Goal: Task Accomplishment & Management: Complete application form

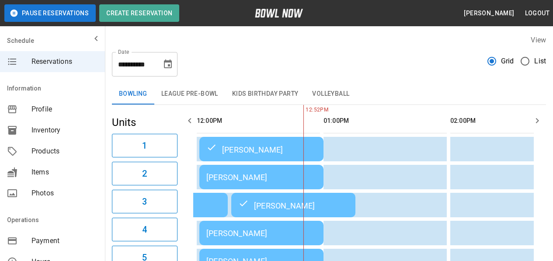
click at [167, 67] on icon "Choose date, selected date is Aug 20, 2025" at bounding box center [168, 64] width 11 height 11
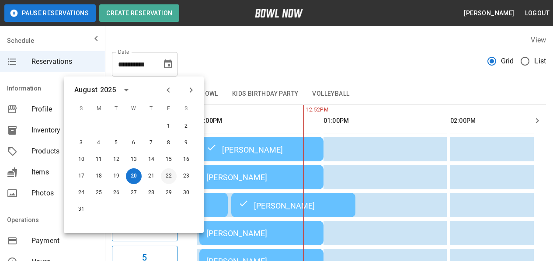
click at [171, 175] on button "22" at bounding box center [169, 176] width 16 height 16
type input "**********"
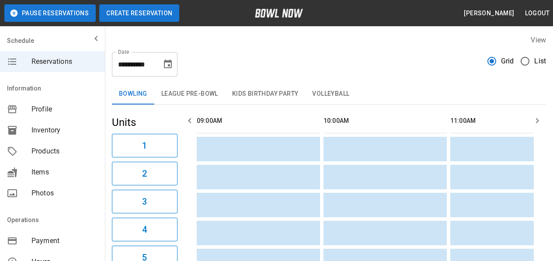
click at [150, 15] on button "Create Reservation" at bounding box center [139, 13] width 80 height 18
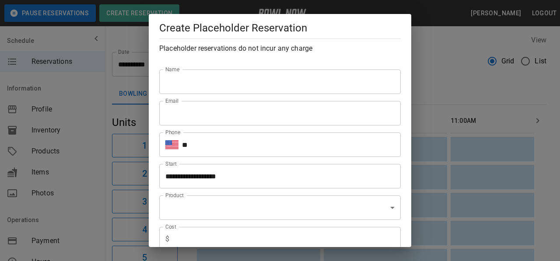
click at [215, 81] on input "Name" at bounding box center [280, 82] width 242 height 25
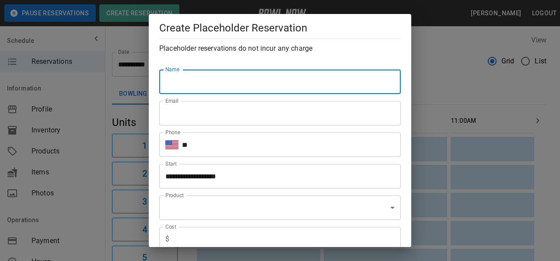
drag, startPoint x: 215, startPoint y: 81, endPoint x: 182, endPoint y: 90, distance: 34.1
click at [214, 81] on input "Name" at bounding box center [280, 82] width 242 height 25
type input "**********"
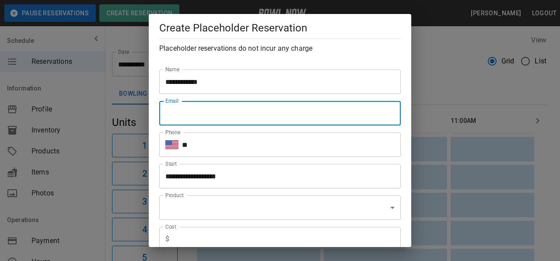
click at [194, 114] on input "Email" at bounding box center [280, 113] width 242 height 25
paste input "**********"
type input "**********"
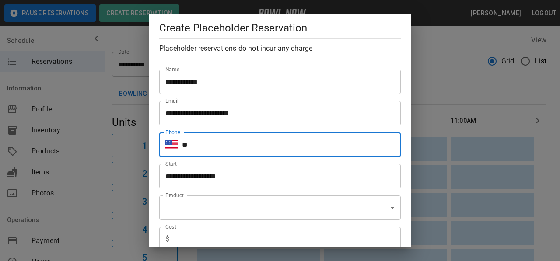
click at [234, 144] on input "**" at bounding box center [291, 145] width 219 height 25
click at [238, 161] on div "**********" at bounding box center [276, 173] width 249 height 32
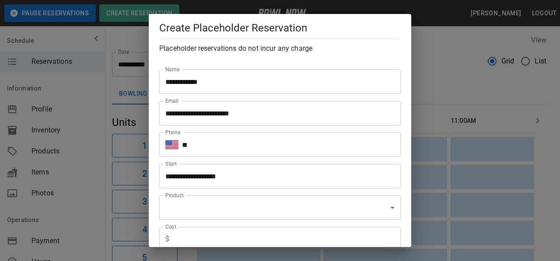
click at [235, 174] on input "**********" at bounding box center [276, 176] width 235 height 25
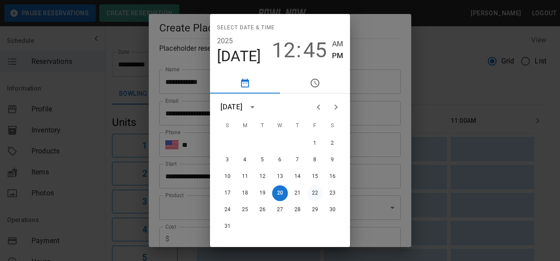
click at [308, 193] on button "22" at bounding box center [315, 194] width 16 height 16
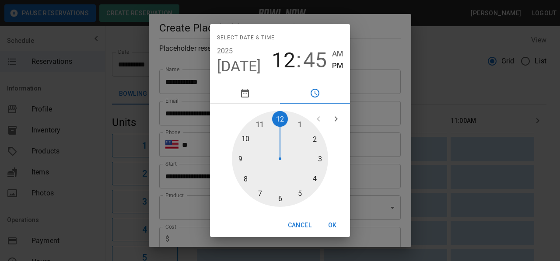
click at [284, 116] on div at bounding box center [280, 159] width 96 height 96
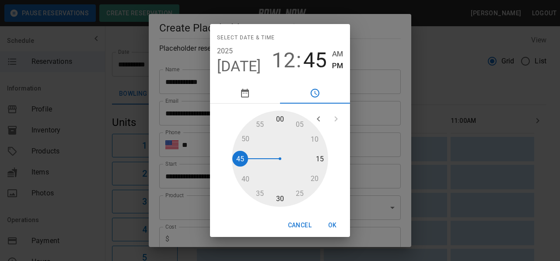
click at [284, 114] on div at bounding box center [280, 159] width 96 height 96
type input "**********"
click at [336, 224] on button "OK" at bounding box center [333, 225] width 28 height 16
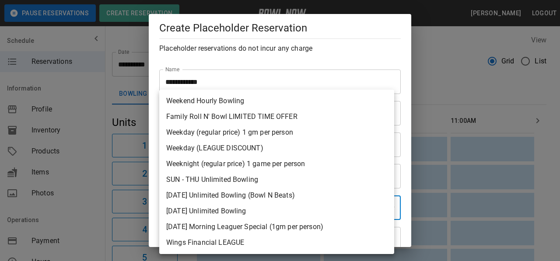
click at [210, 131] on li "Weekday (regular price) 1 gm per person" at bounding box center [276, 133] width 235 height 16
type input "**********"
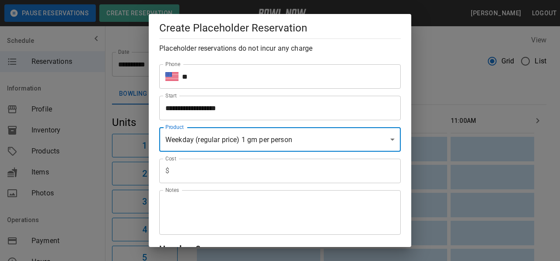
scroll to position [131, 0]
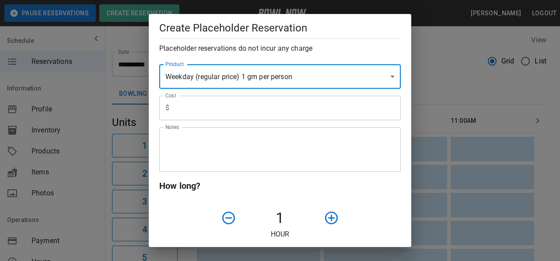
click at [219, 113] on input "text" at bounding box center [287, 108] width 228 height 25
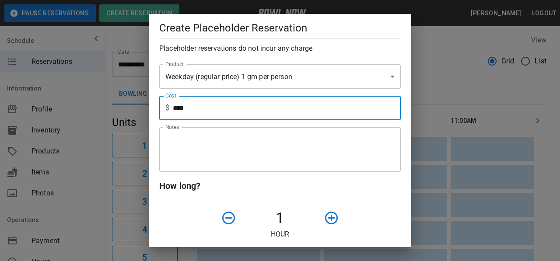
type input "****"
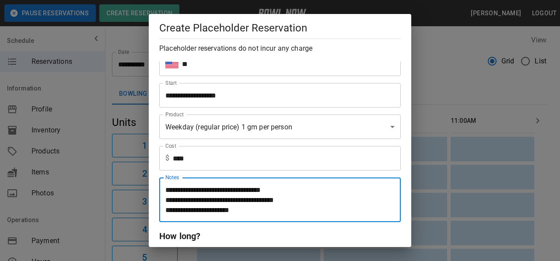
scroll to position [0, 0]
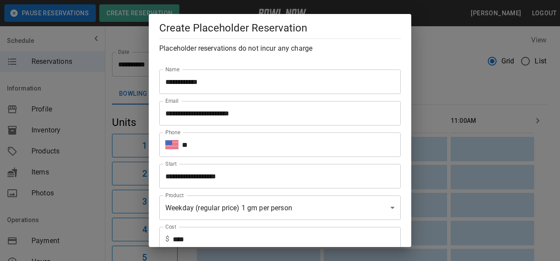
type textarea "**********"
click at [220, 145] on input "**" at bounding box center [291, 145] width 219 height 25
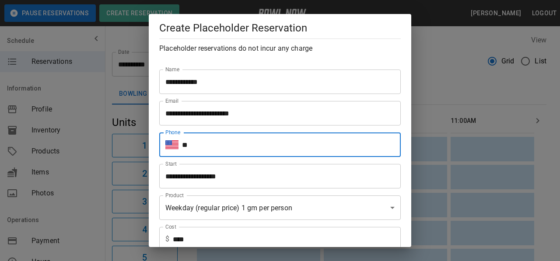
click at [224, 144] on input "**" at bounding box center [291, 145] width 219 height 25
paste input "**********"
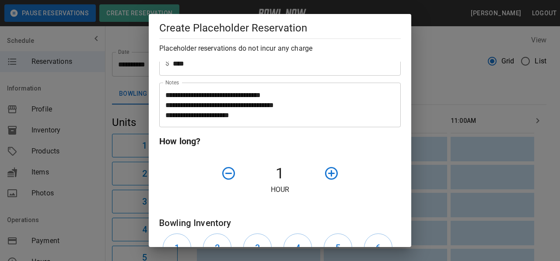
scroll to position [219, 0]
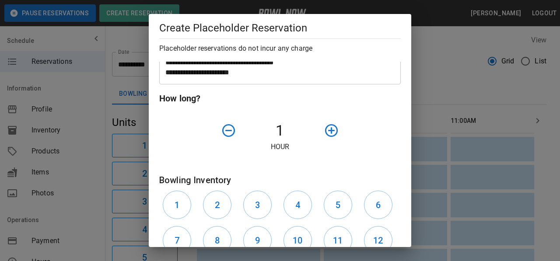
type input "**********"
click at [326, 137] on icon "button" at bounding box center [331, 130] width 15 height 15
click at [328, 131] on icon "button" at bounding box center [331, 130] width 13 height 13
click at [327, 130] on icon "button" at bounding box center [331, 130] width 13 height 13
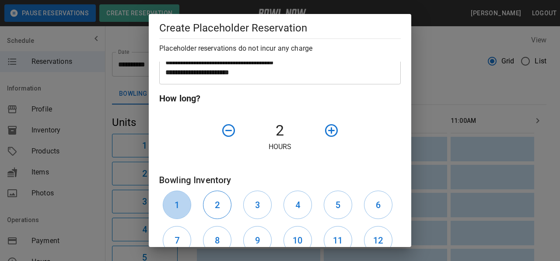
drag, startPoint x: 167, startPoint y: 207, endPoint x: 207, endPoint y: 207, distance: 39.4
click at [168, 206] on button "1" at bounding box center [177, 205] width 28 height 28
click at [217, 207] on h6 "2" at bounding box center [217, 205] width 5 height 14
drag, startPoint x: 251, startPoint y: 203, endPoint x: 260, endPoint y: 207, distance: 10.1
click at [251, 204] on button "3" at bounding box center [257, 205] width 28 height 28
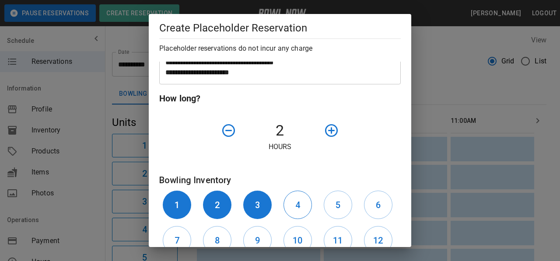
click at [295, 207] on h6 "4" at bounding box center [297, 205] width 5 height 14
click at [346, 207] on button "5" at bounding box center [338, 205] width 28 height 28
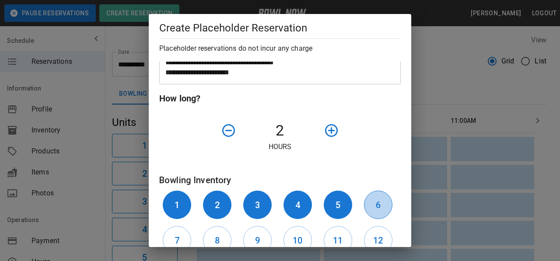
click at [364, 205] on button "6" at bounding box center [378, 205] width 28 height 28
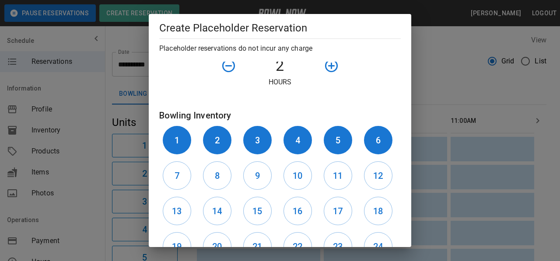
scroll to position [350, 0]
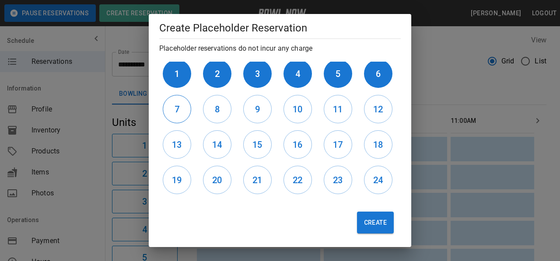
click at [173, 105] on button "7" at bounding box center [177, 109] width 28 height 28
click at [231, 105] on div "8" at bounding box center [220, 108] width 40 height 35
click at [227, 112] on button "8" at bounding box center [217, 109] width 28 height 28
click at [248, 112] on button "9" at bounding box center [257, 109] width 28 height 28
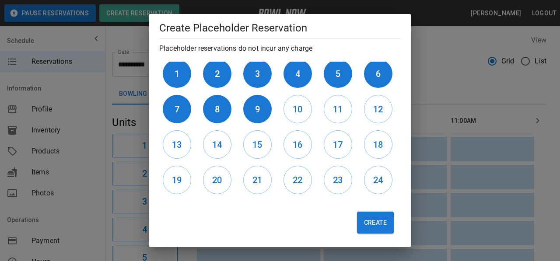
drag, startPoint x: 284, startPoint y: 113, endPoint x: 319, endPoint y: 118, distance: 35.3
click at [291, 114] on button "10" at bounding box center [298, 109] width 28 height 28
click at [335, 113] on h6 "11" at bounding box center [338, 109] width 10 height 14
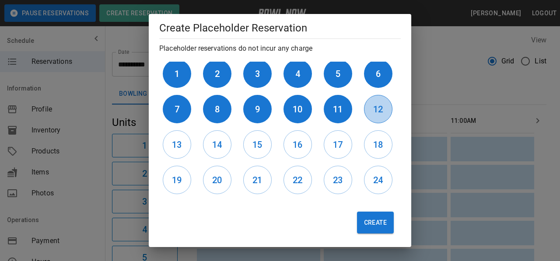
click at [366, 112] on button "12" at bounding box center [378, 109] width 28 height 28
click at [189, 147] on button "13" at bounding box center [177, 144] width 28 height 28
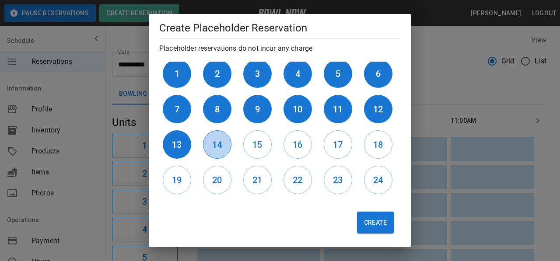
drag, startPoint x: 226, startPoint y: 149, endPoint x: 243, endPoint y: 148, distance: 17.5
click at [226, 149] on button "14" at bounding box center [217, 144] width 28 height 28
drag, startPoint x: 249, startPoint y: 147, endPoint x: 259, endPoint y: 146, distance: 9.7
click at [250, 147] on button "15" at bounding box center [257, 144] width 28 height 28
drag, startPoint x: 281, startPoint y: 145, endPoint x: 308, endPoint y: 144, distance: 26.7
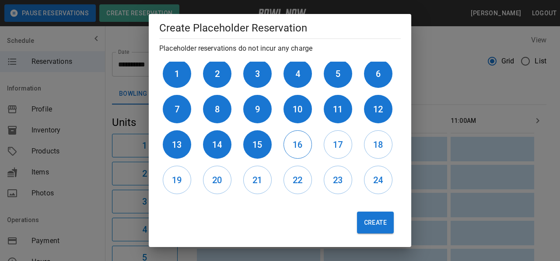
click at [284, 145] on button "16" at bounding box center [298, 144] width 28 height 28
drag, startPoint x: 326, startPoint y: 145, endPoint x: 371, endPoint y: 151, distance: 45.0
click at [326, 145] on button "17" at bounding box center [338, 144] width 28 height 28
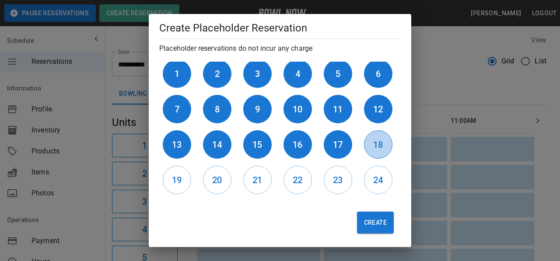
click at [373, 150] on h6 "18" at bounding box center [378, 145] width 10 height 14
click at [373, 224] on button "Create" at bounding box center [375, 223] width 37 height 22
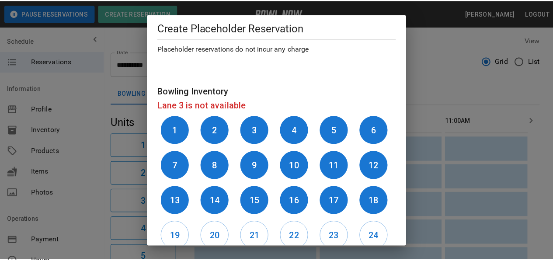
scroll to position [189, 0]
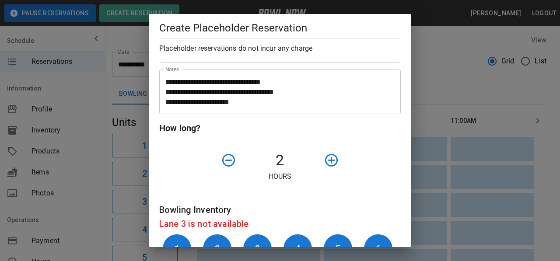
click at [490, 91] on div "**********" at bounding box center [280, 130] width 560 height 261
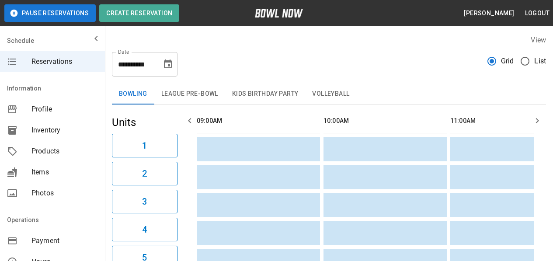
click at [538, 124] on icon "button" at bounding box center [537, 121] width 11 height 11
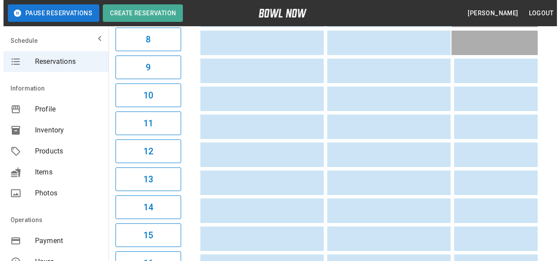
scroll to position [0, 0]
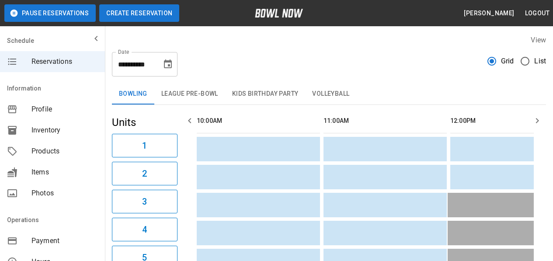
click at [133, 12] on button "Create Reservation" at bounding box center [139, 13] width 80 height 18
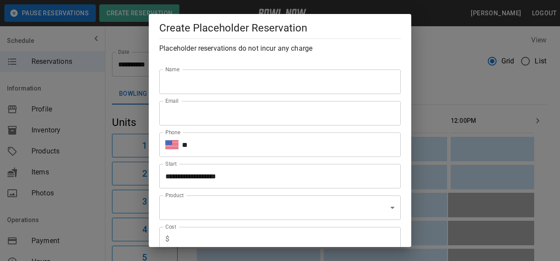
click at [242, 82] on input "Name" at bounding box center [280, 82] width 242 height 25
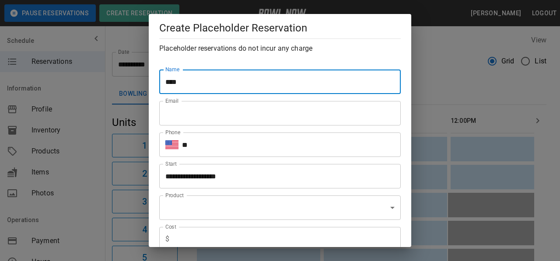
type input "**********"
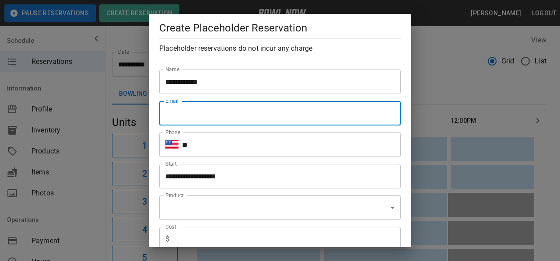
click at [221, 116] on input "Email" at bounding box center [280, 113] width 242 height 25
type input "**********"
click at [223, 145] on input "**" at bounding box center [291, 145] width 219 height 25
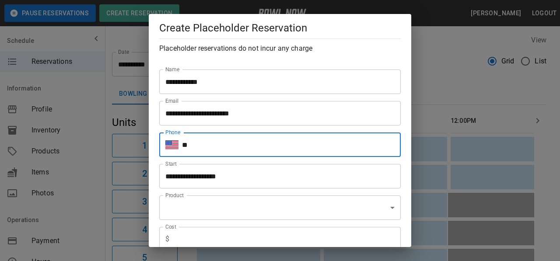
paste input "**********"
type input "**********"
click at [249, 182] on input "**********" at bounding box center [276, 176] width 235 height 25
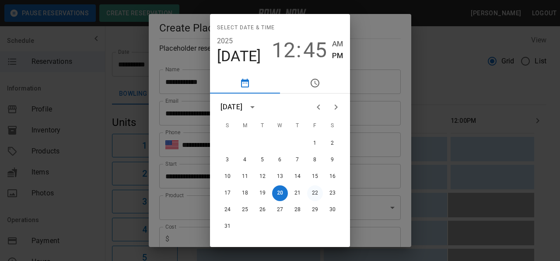
click at [308, 191] on button "22" at bounding box center [315, 194] width 16 height 16
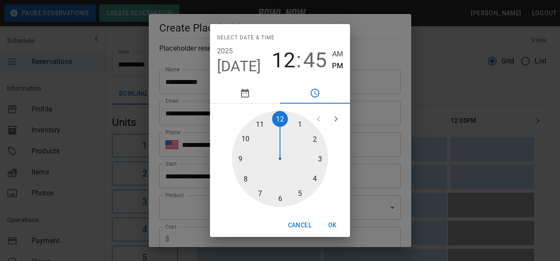
click at [238, 160] on div at bounding box center [280, 159] width 96 height 96
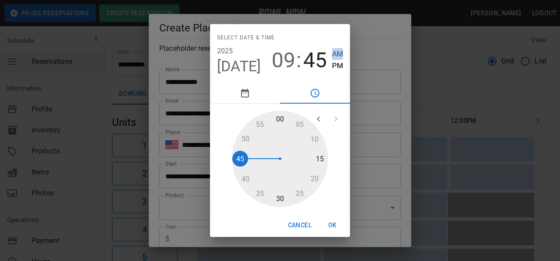
click at [336, 53] on span "AM" at bounding box center [337, 54] width 11 height 12
type input "**********"
click at [331, 224] on button "OK" at bounding box center [333, 225] width 28 height 16
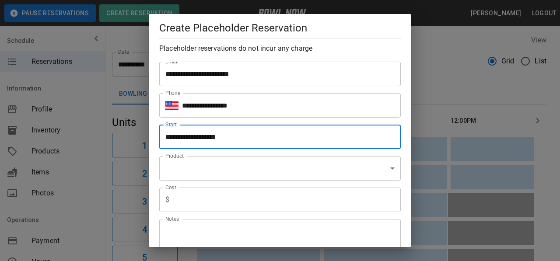
scroll to position [131, 0]
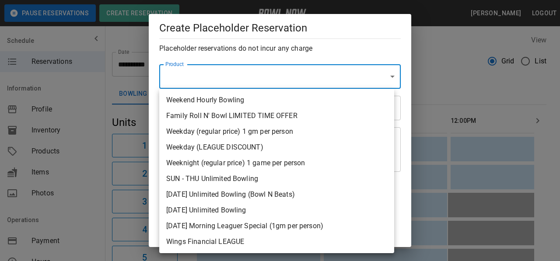
click at [198, 147] on li "Weekday (LEAGUE DISCOUNT)" at bounding box center [276, 148] width 235 height 16
type input "**********"
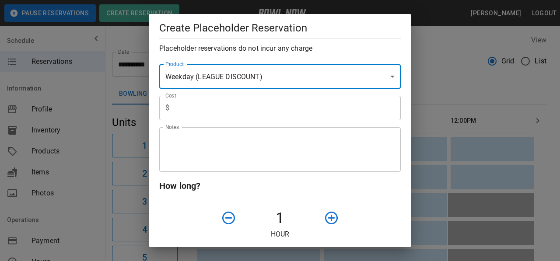
click at [218, 108] on input "text" at bounding box center [287, 108] width 228 height 25
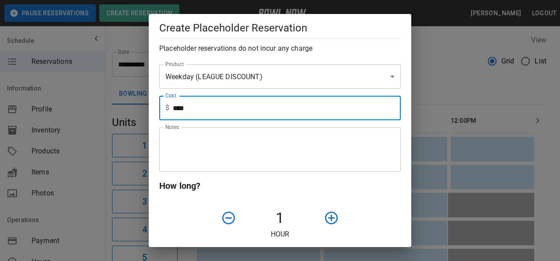
type input "****"
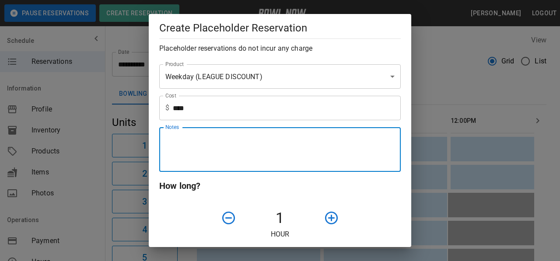
click at [187, 137] on textarea "Notes" at bounding box center [279, 150] width 229 height 30
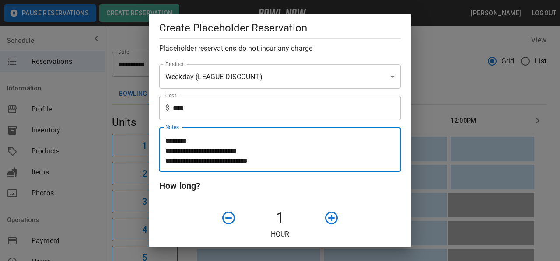
click at [328, 218] on icon "button" at bounding box center [331, 218] width 13 height 13
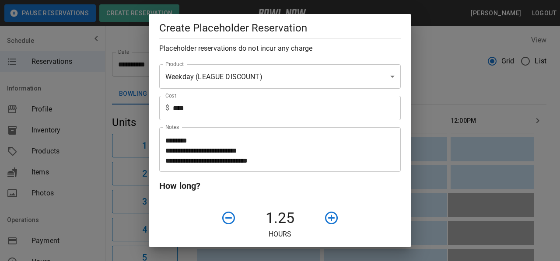
click at [328, 217] on icon "button" at bounding box center [331, 217] width 15 height 15
click at [329, 217] on icon "button" at bounding box center [331, 217] width 15 height 15
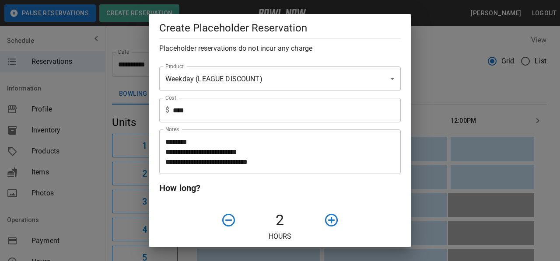
scroll to position [131, 0]
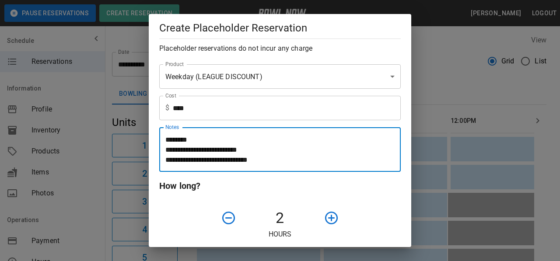
click at [228, 143] on textarea "**********" at bounding box center [276, 150] width 223 height 30
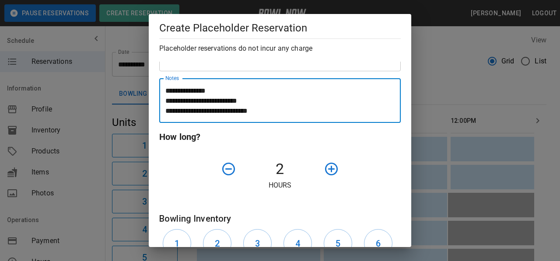
scroll to position [306, 0]
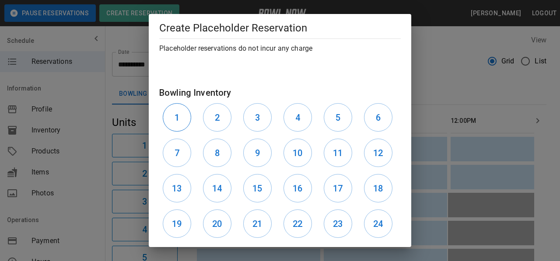
type textarea "**********"
click at [177, 111] on h6 "1" at bounding box center [177, 118] width 5 height 14
click at [228, 116] on button "2" at bounding box center [217, 117] width 28 height 28
drag, startPoint x: 248, startPoint y: 122, endPoint x: 291, endPoint y: 117, distance: 44.0
click at [248, 122] on button "3" at bounding box center [257, 117] width 28 height 28
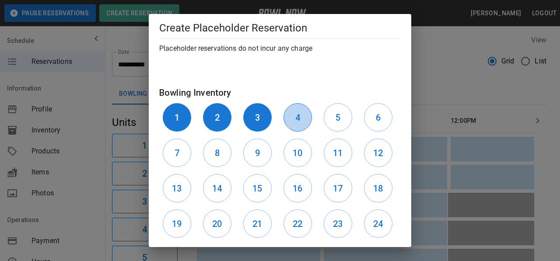
click at [295, 117] on h6 "4" at bounding box center [297, 118] width 5 height 14
drag, startPoint x: 333, startPoint y: 116, endPoint x: 427, endPoint y: 117, distance: 94.1
click at [336, 116] on h6 "5" at bounding box center [338, 118] width 5 height 14
click at [379, 119] on button "6" at bounding box center [378, 117] width 28 height 28
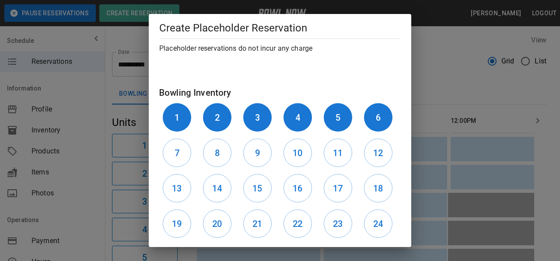
drag, startPoint x: 186, startPoint y: 165, endPoint x: 194, endPoint y: 164, distance: 7.5
click at [186, 164] on div "7" at bounding box center [179, 152] width 40 height 35
drag, startPoint x: 174, startPoint y: 153, endPoint x: 201, endPoint y: 158, distance: 27.1
click at [175, 153] on h6 "7" at bounding box center [177, 153] width 5 height 14
drag, startPoint x: 209, startPoint y: 156, endPoint x: 270, endPoint y: 152, distance: 61.4
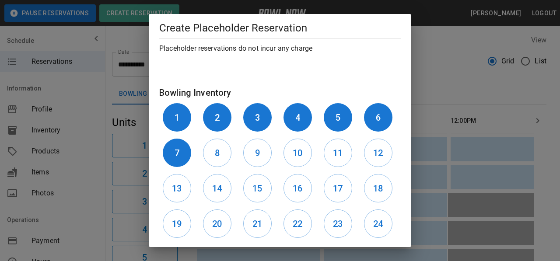
click at [213, 157] on button "8" at bounding box center [217, 153] width 28 height 28
click at [261, 151] on button "9" at bounding box center [257, 153] width 28 height 28
click at [309, 155] on div "10" at bounding box center [300, 152] width 40 height 35
drag, startPoint x: 281, startPoint y: 154, endPoint x: 320, endPoint y: 154, distance: 38.9
click at [284, 154] on button "10" at bounding box center [298, 153] width 28 height 28
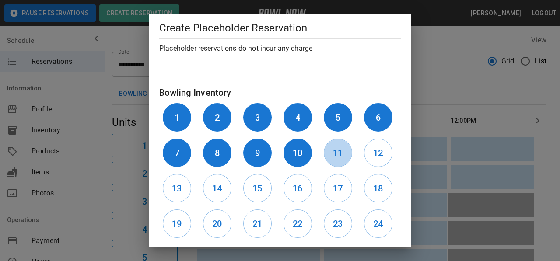
drag, startPoint x: 328, startPoint y: 155, endPoint x: 429, endPoint y: 154, distance: 101.5
click at [334, 155] on button "11" at bounding box center [338, 153] width 28 height 28
click at [373, 152] on h6 "12" at bounding box center [378, 153] width 10 height 14
click at [167, 191] on button "13" at bounding box center [177, 188] width 28 height 28
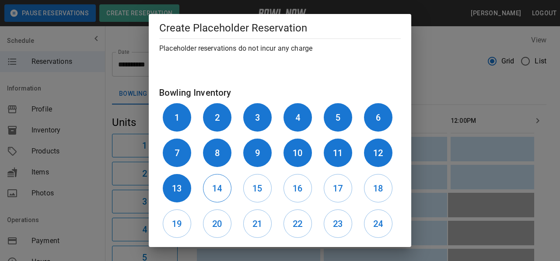
drag, startPoint x: 224, startPoint y: 189, endPoint x: 252, endPoint y: 189, distance: 27.6
click at [225, 189] on button "14" at bounding box center [217, 188] width 28 height 28
drag, startPoint x: 259, startPoint y: 190, endPoint x: 323, endPoint y: 192, distance: 64.3
click at [260, 191] on h6 "15" at bounding box center [257, 189] width 10 height 14
drag, startPoint x: 291, startPoint y: 190, endPoint x: 312, endPoint y: 190, distance: 21.9
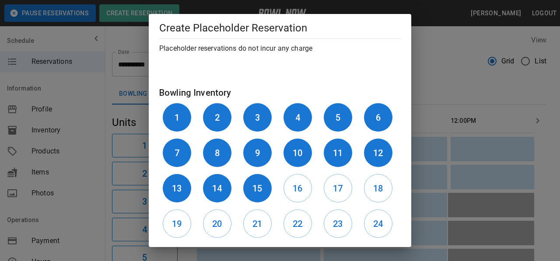
click at [295, 190] on h6 "16" at bounding box center [298, 189] width 10 height 14
click at [336, 191] on h6 "17" at bounding box center [338, 189] width 10 height 14
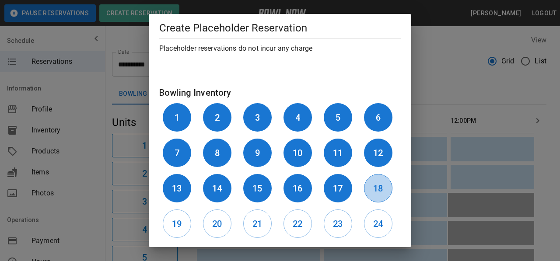
click at [375, 190] on h6 "18" at bounding box center [378, 189] width 10 height 14
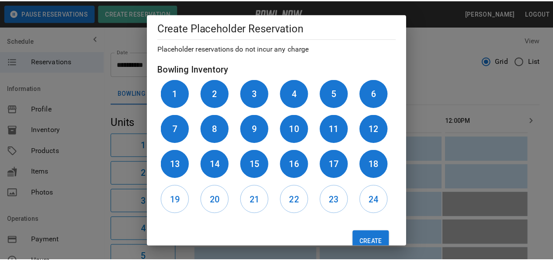
scroll to position [352, 0]
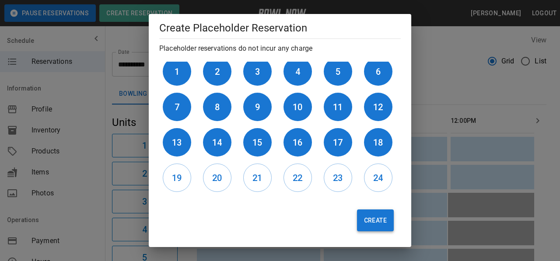
click at [378, 220] on button "Create" at bounding box center [375, 221] width 37 height 22
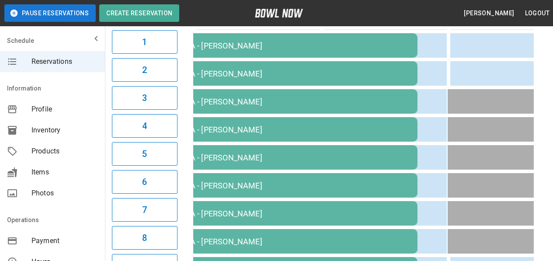
scroll to position [0, 0]
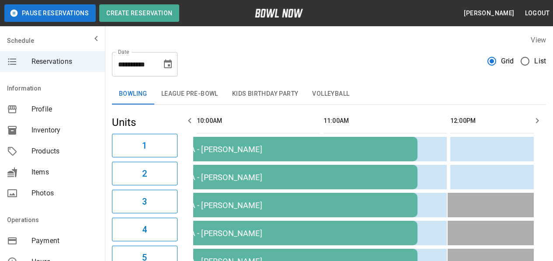
click at [42, 103] on div "Profile" at bounding box center [52, 109] width 105 height 21
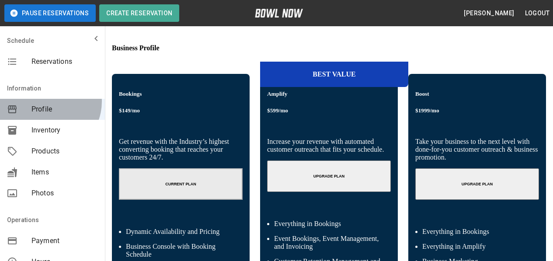
click at [46, 102] on div "Profile" at bounding box center [52, 109] width 105 height 21
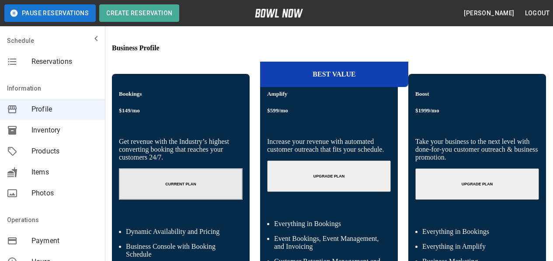
click at [34, 59] on span "Reservations" at bounding box center [65, 61] width 67 height 11
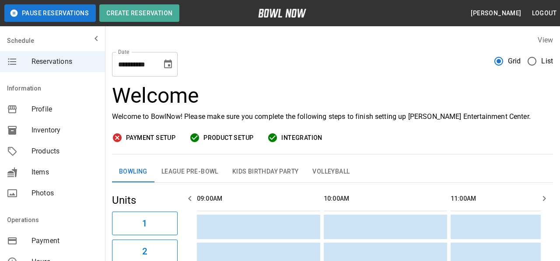
click at [169, 68] on icon "Choose date, selected date is Aug 20, 2025" at bounding box center [168, 64] width 8 height 9
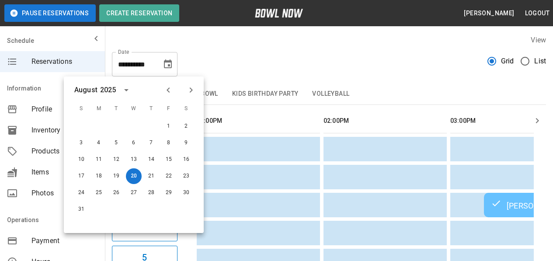
scroll to position [0, 508]
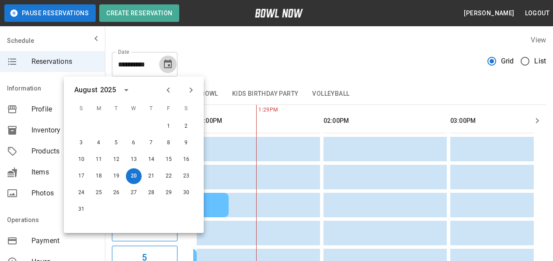
click at [169, 68] on icon "Choose date, selected date is Aug 20, 2025" at bounding box center [168, 64] width 8 height 9
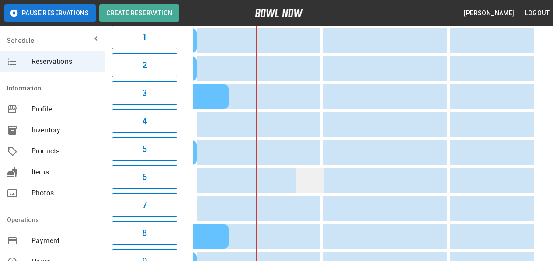
scroll to position [0, 0]
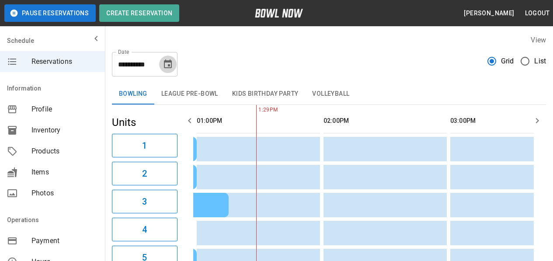
click at [173, 63] on icon "Choose date, selected date is Aug 20, 2025" at bounding box center [168, 64] width 11 height 11
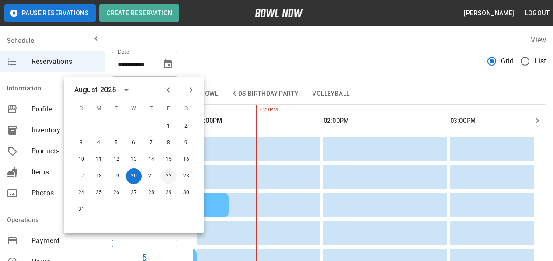
click at [172, 175] on button "22" at bounding box center [169, 176] width 16 height 16
type input "**********"
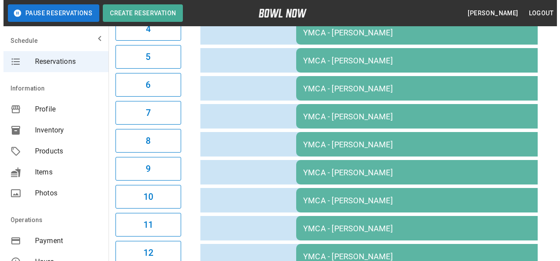
scroll to position [84, 0]
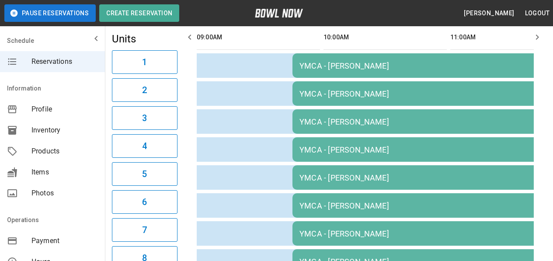
click at [329, 63] on div "YMCA - [PERSON_NAME]" at bounding box center [419, 65] width 238 height 9
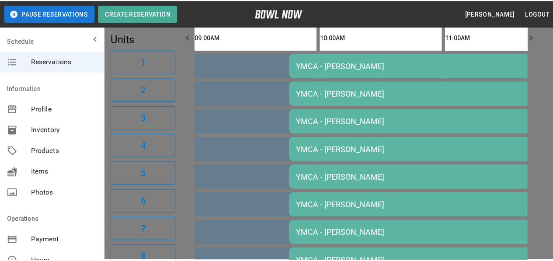
scroll to position [14, 0]
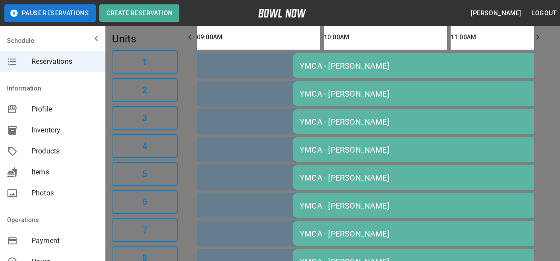
click at [408, 34] on div at bounding box center [280, 130] width 560 height 261
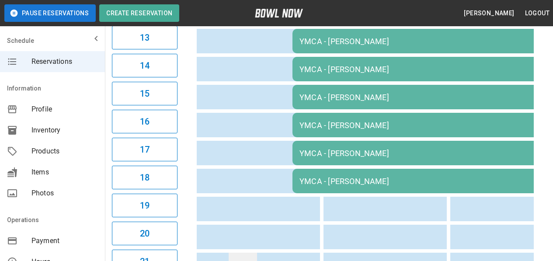
scroll to position [609, 0]
